Goal: Find specific page/section: Find specific page/section

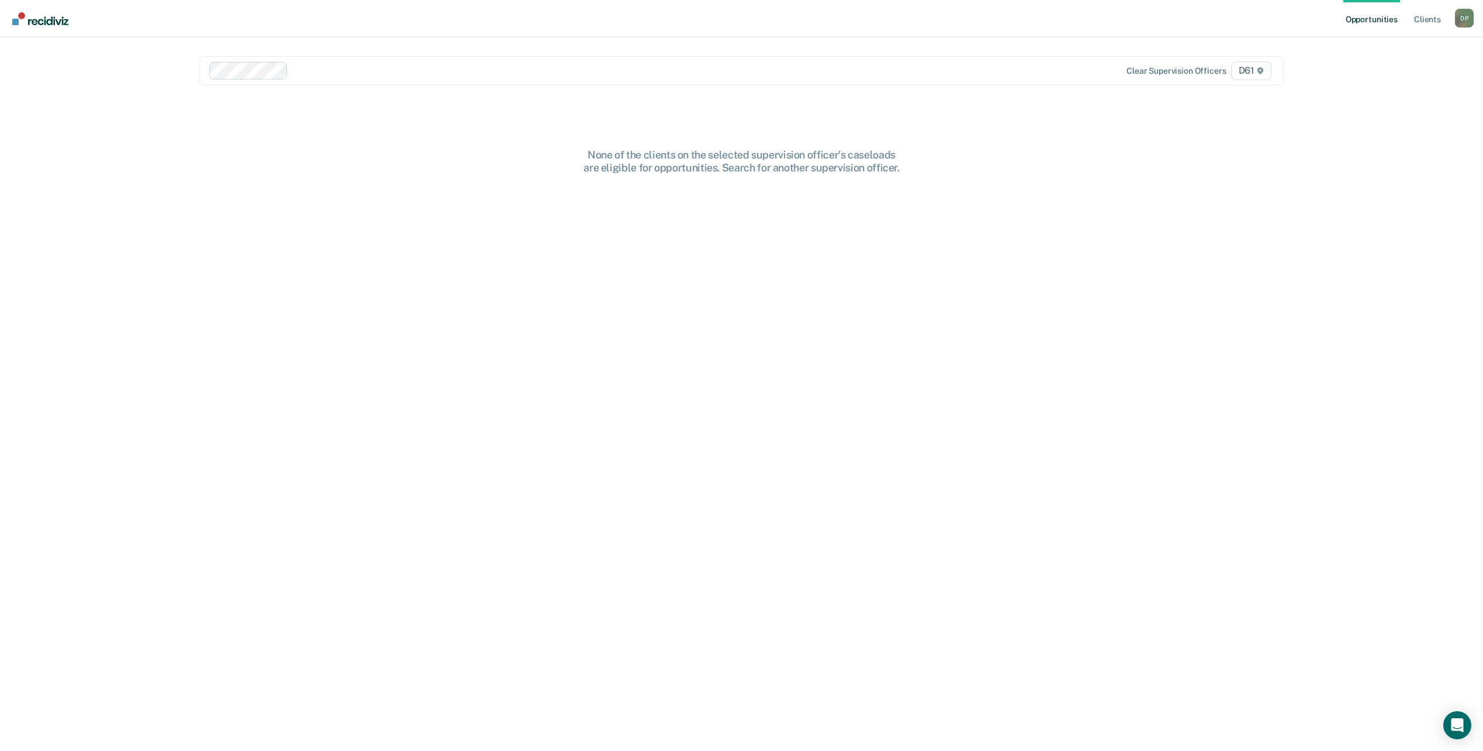
click at [1375, 27] on link "Opportunities" at bounding box center [1371, 18] width 57 height 37
click at [1423, 19] on link "Client s" at bounding box center [1428, 18] width 32 height 37
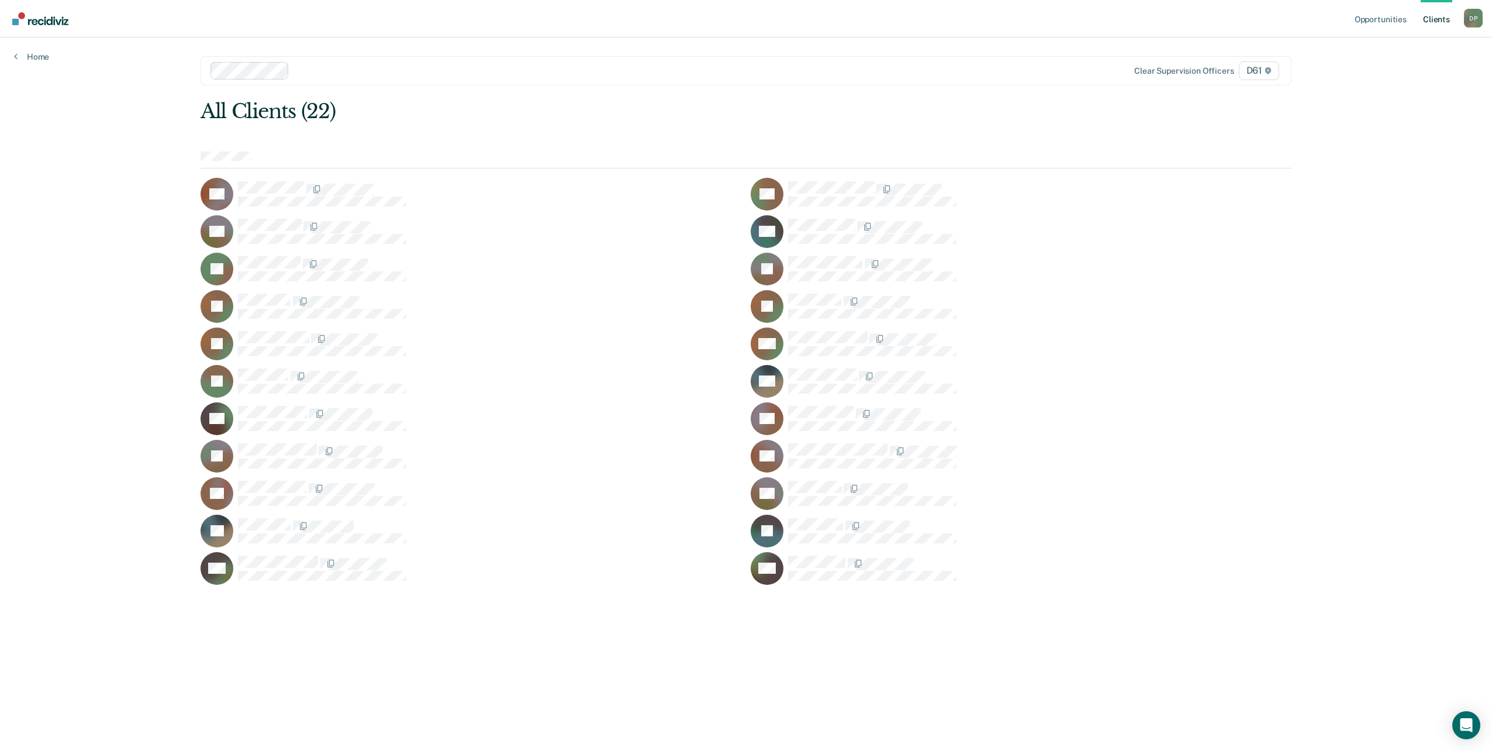
click at [1435, 19] on link "Client s" at bounding box center [1436, 18] width 32 height 37
click at [1388, 16] on link "Opportunities" at bounding box center [1380, 18] width 57 height 37
